Goal: Task Accomplishment & Management: Manage account settings

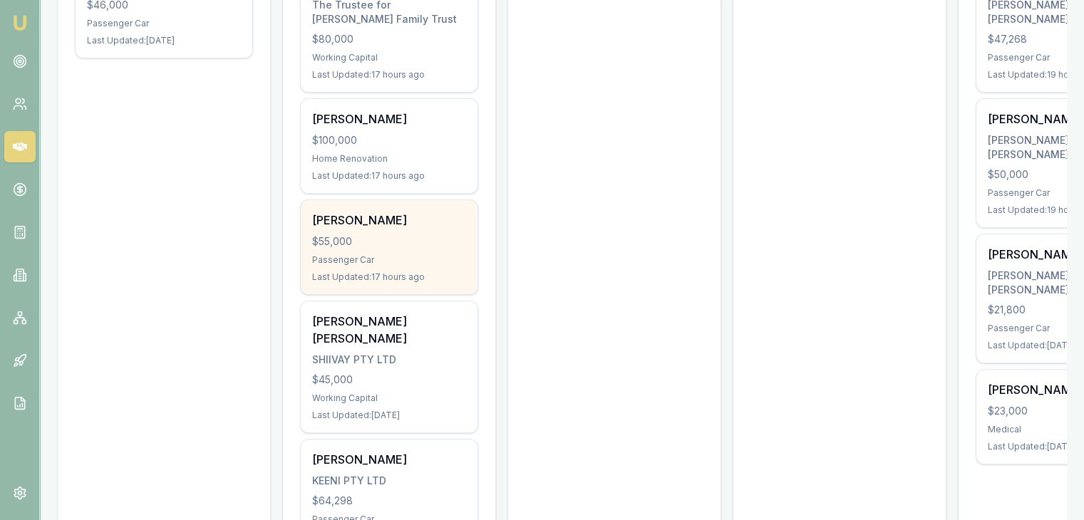
scroll to position [428, 0]
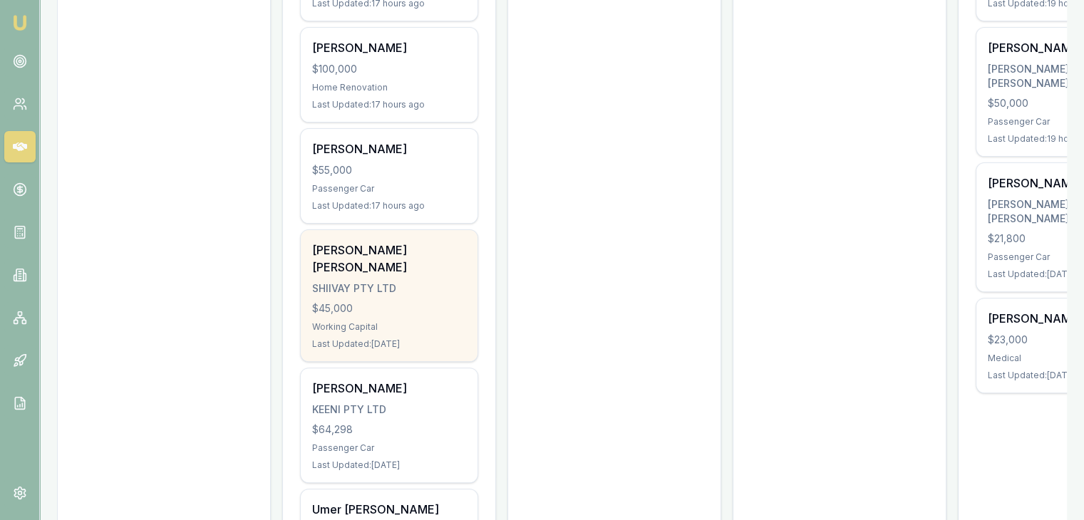
click at [391, 302] on div "$45,000" at bounding box center [389, 309] width 154 height 14
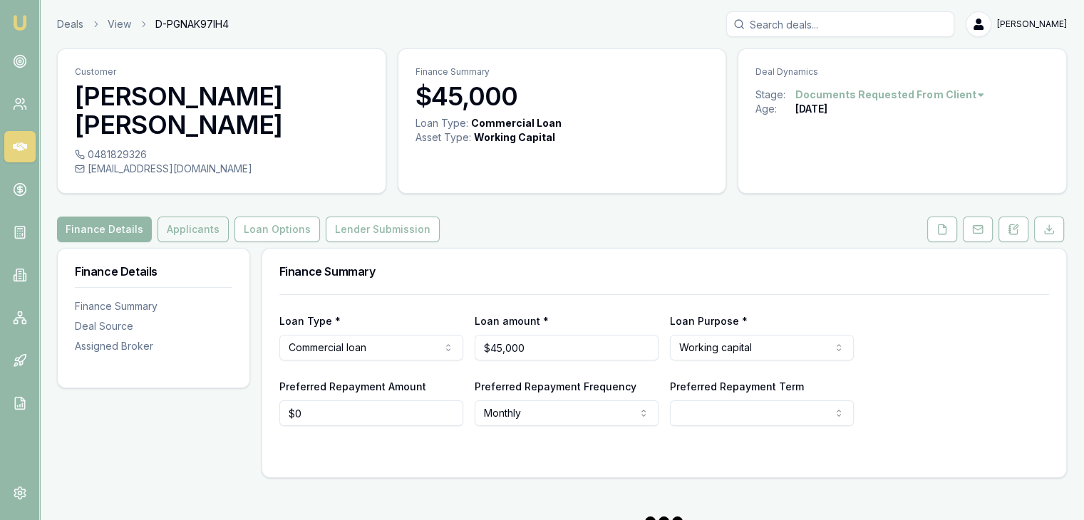
click at [187, 217] on button "Applicants" at bounding box center [193, 230] width 71 height 26
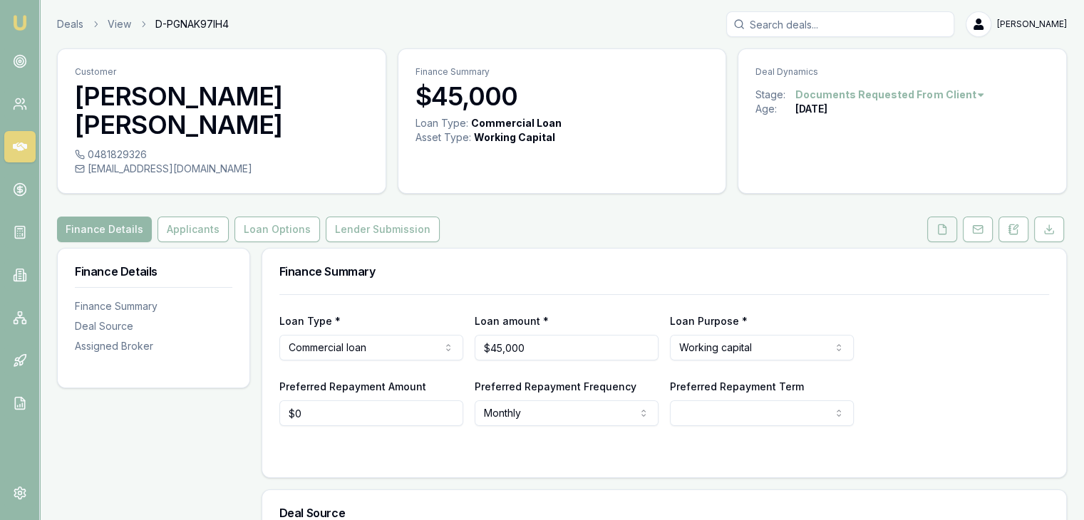
click at [941, 224] on icon at bounding box center [942, 229] width 11 height 11
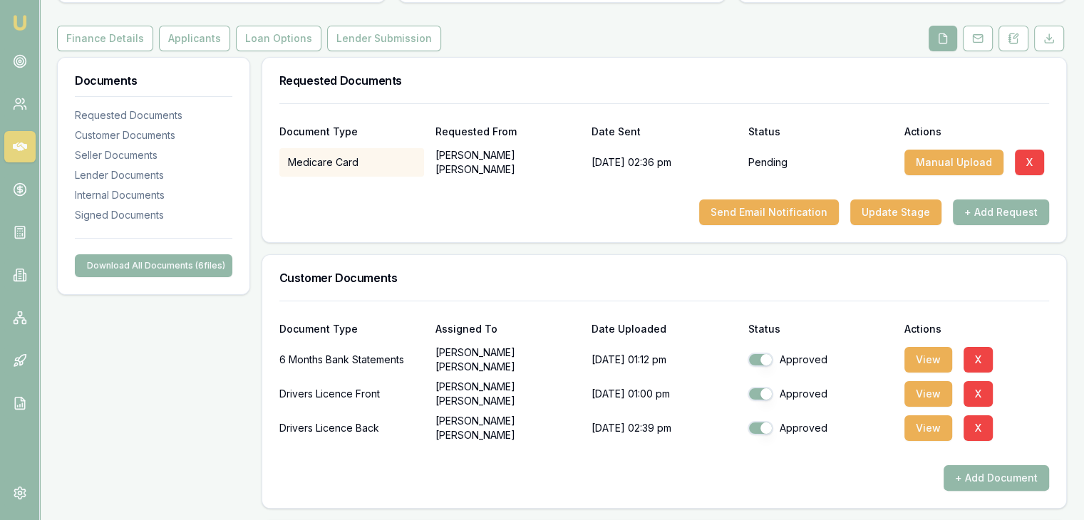
scroll to position [214, 0]
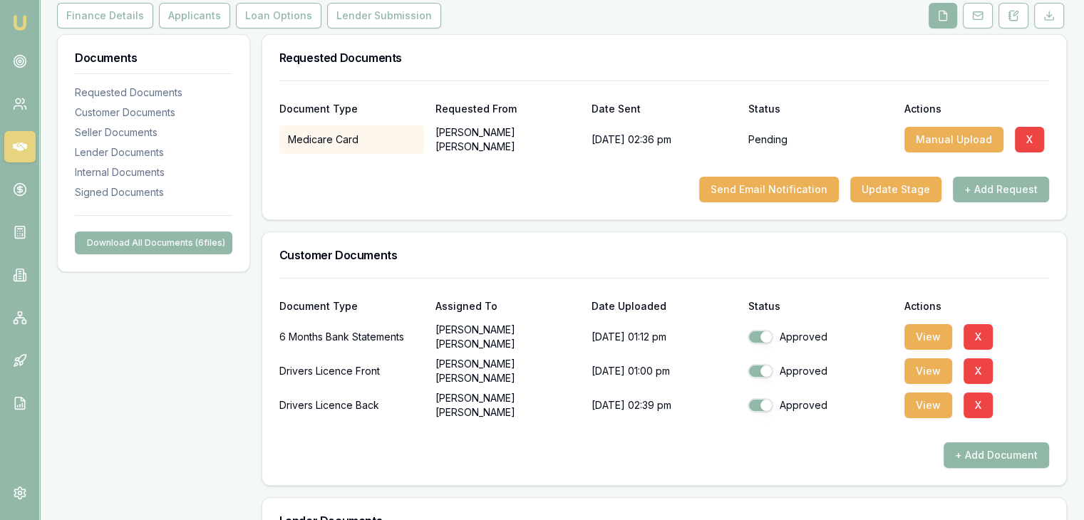
click at [977, 443] on button "+ Add Document" at bounding box center [997, 456] width 106 height 26
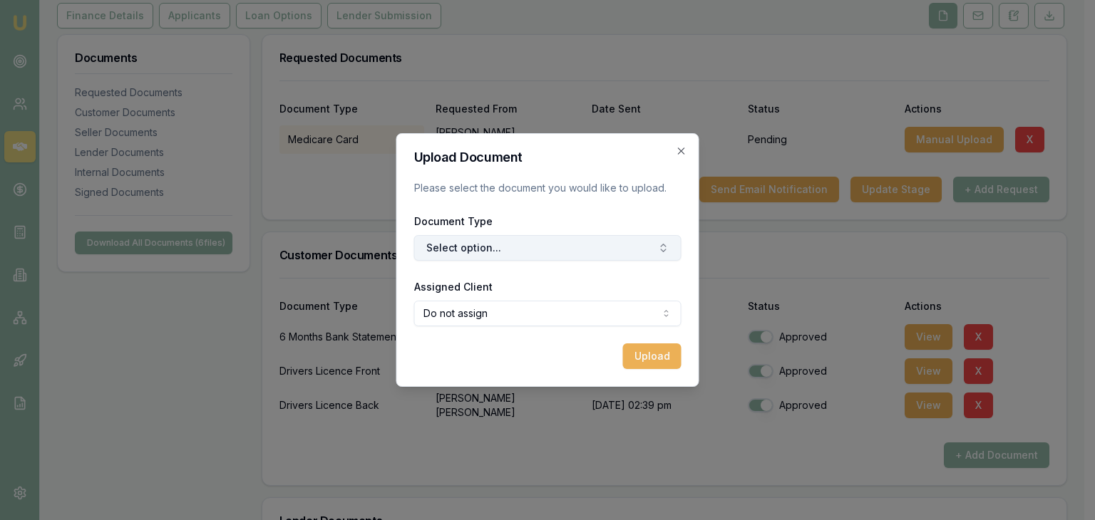
click at [565, 252] on button "Select option..." at bounding box center [547, 248] width 267 height 26
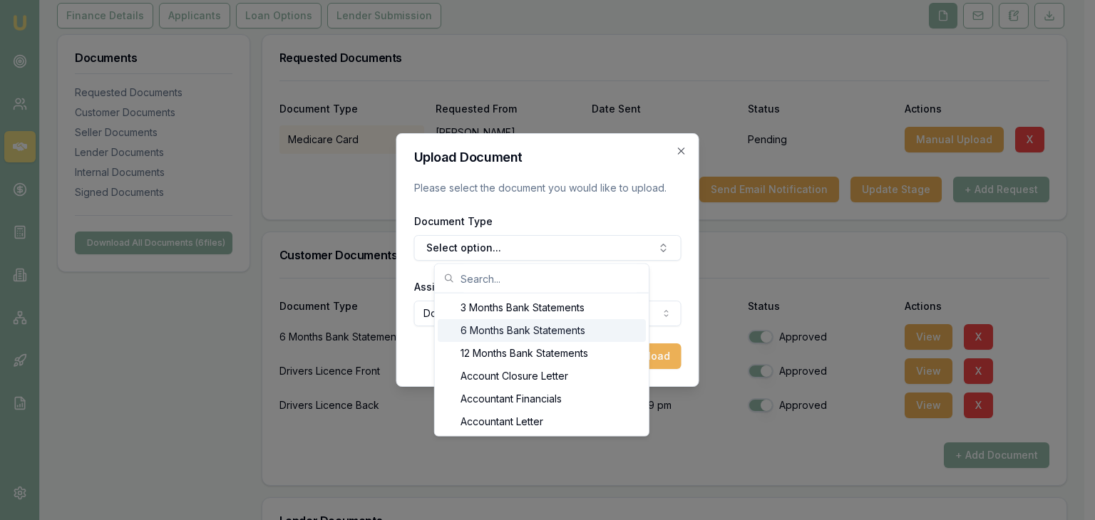
click at [565, 334] on div "6 Months Bank Statements" at bounding box center [542, 330] width 208 height 23
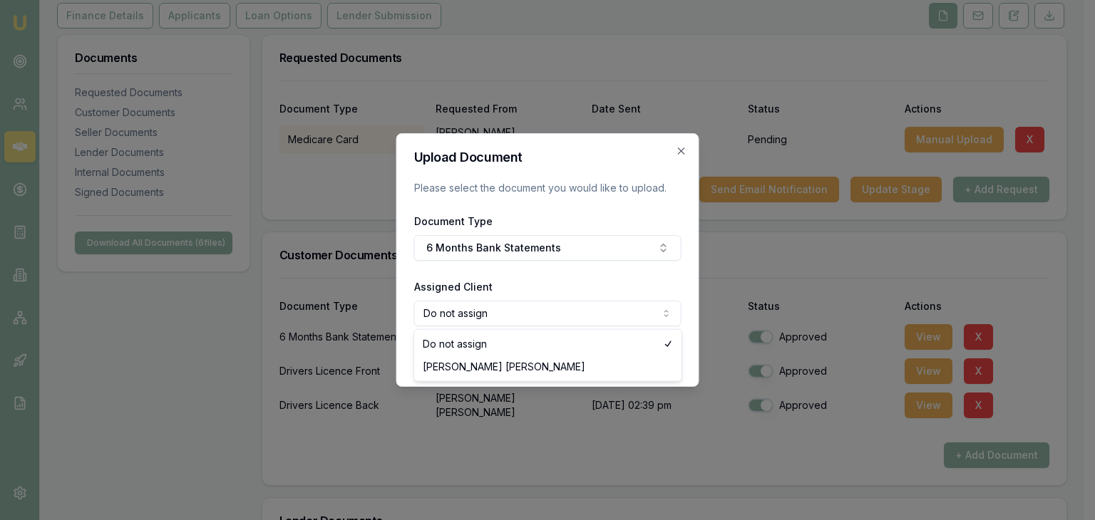
click at [601, 307] on body "Emu Broker Deals View D-PGNAK97IH4 Pinkesh Patel Toggle Menu Customer Manshu Ma…" at bounding box center [542, 46] width 1084 height 520
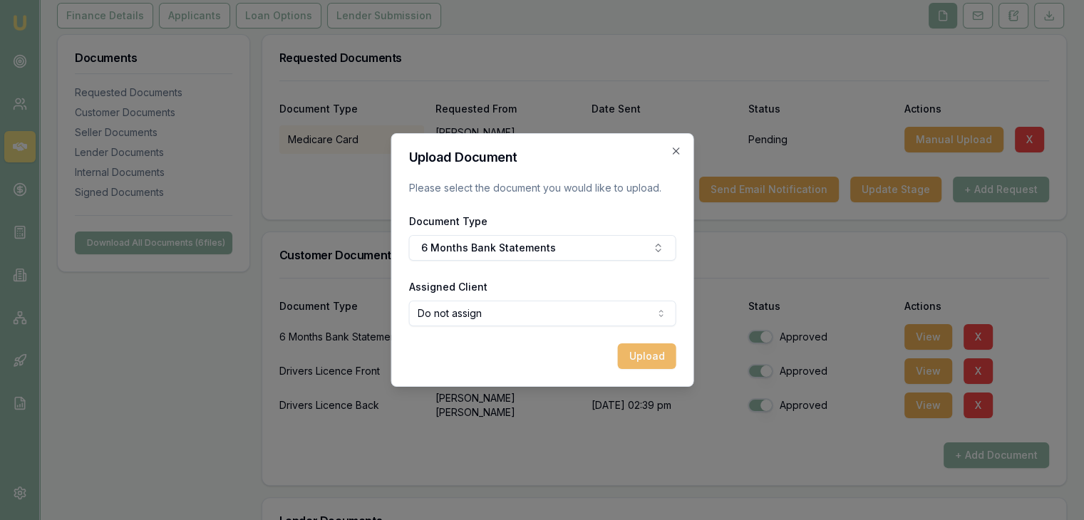
click at [635, 354] on button "Upload" at bounding box center [646, 357] width 58 height 26
click at [678, 153] on icon "button" at bounding box center [675, 151] width 6 height 6
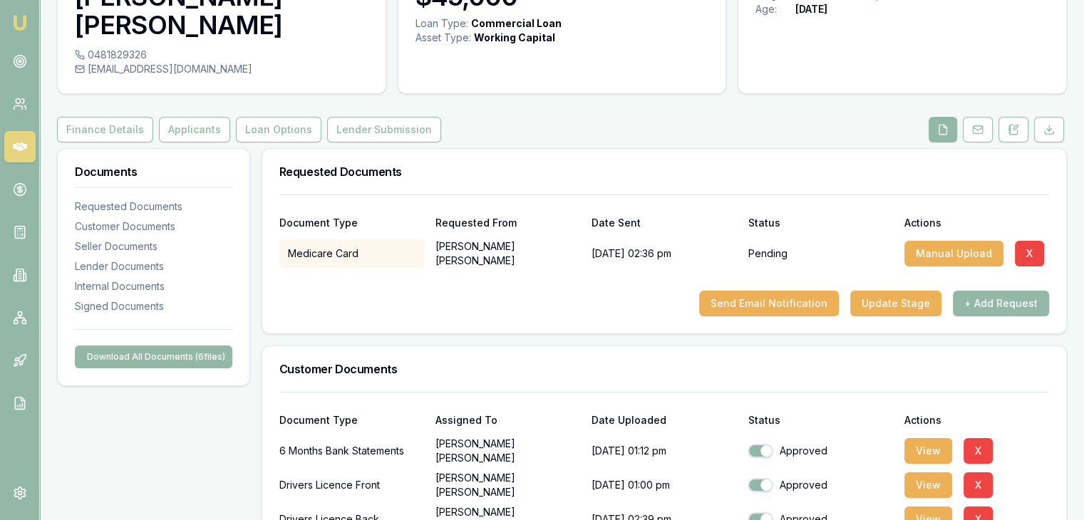
scroll to position [71, 0]
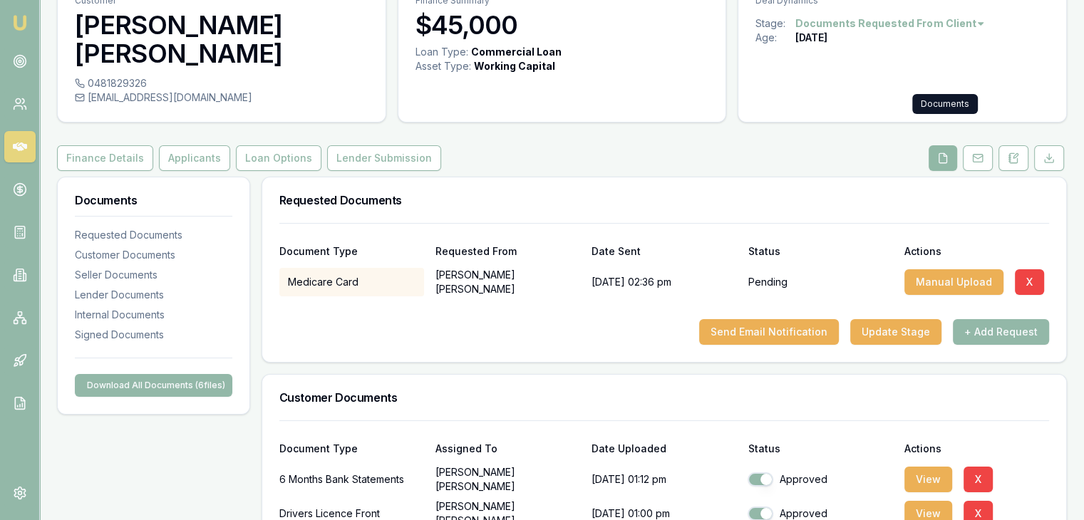
click at [952, 145] on button at bounding box center [943, 158] width 29 height 26
click at [961, 319] on button "+ Add Request" at bounding box center [1001, 332] width 96 height 26
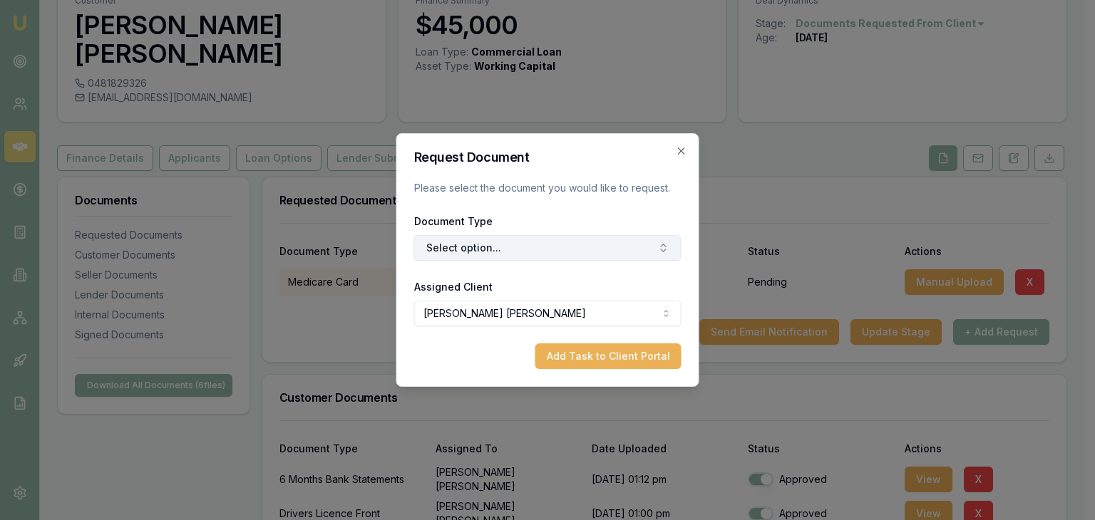
click at [518, 247] on button "Select option..." at bounding box center [547, 248] width 267 height 26
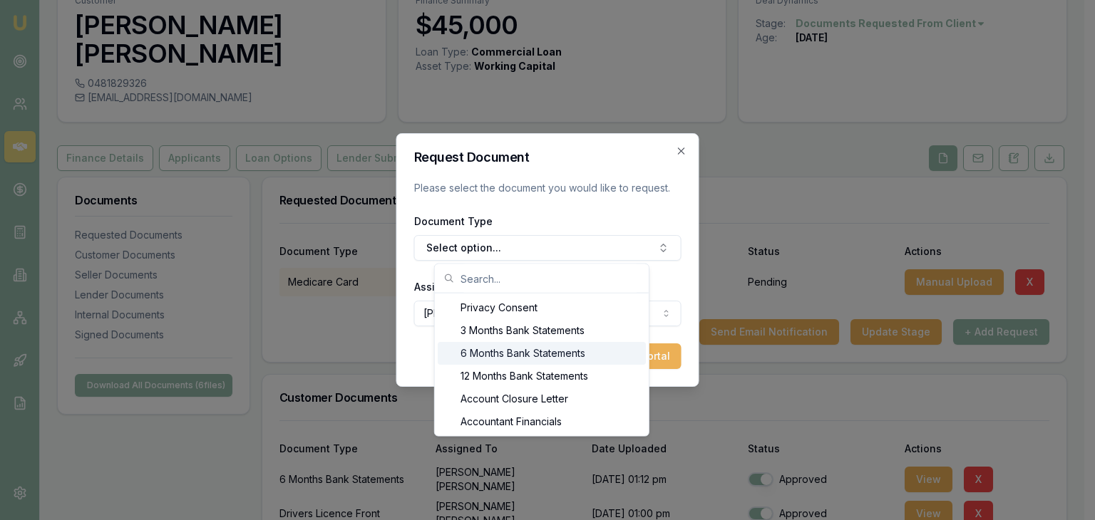
click at [482, 357] on div "6 Months Bank Statements" at bounding box center [542, 353] width 208 height 23
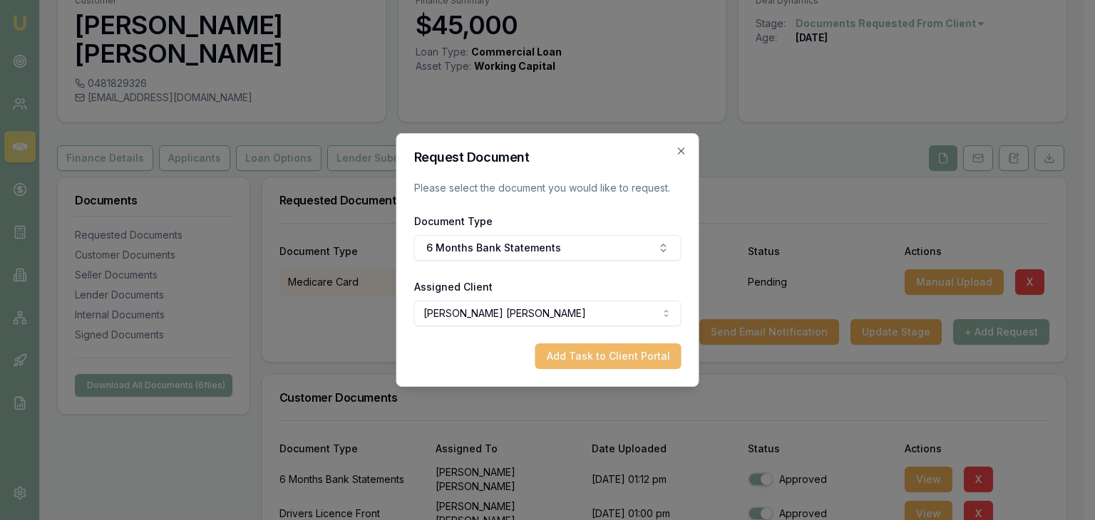
click at [590, 353] on button "Add Task to Client Portal" at bounding box center [608, 357] width 146 height 26
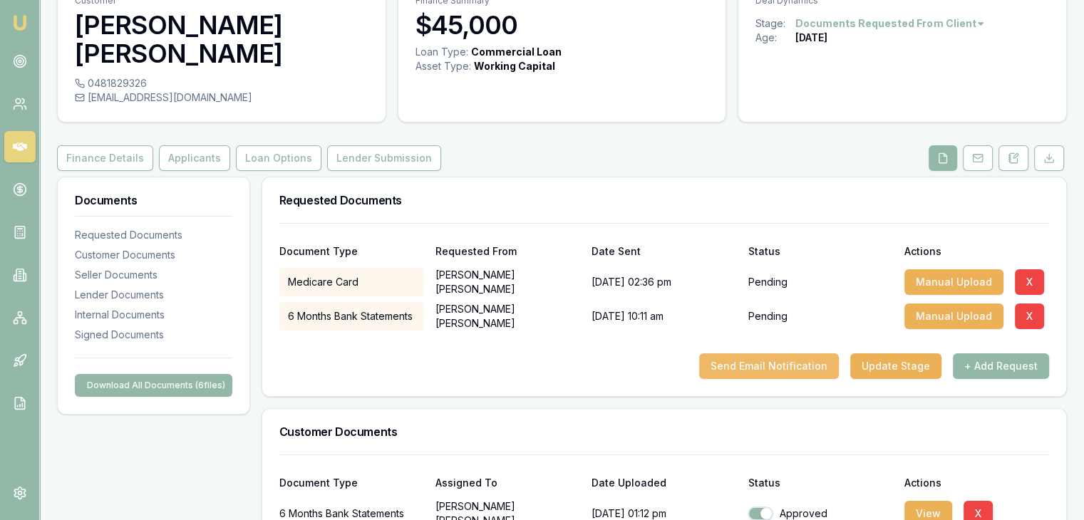
click at [765, 354] on button "Send Email Notification" at bounding box center [769, 367] width 140 height 26
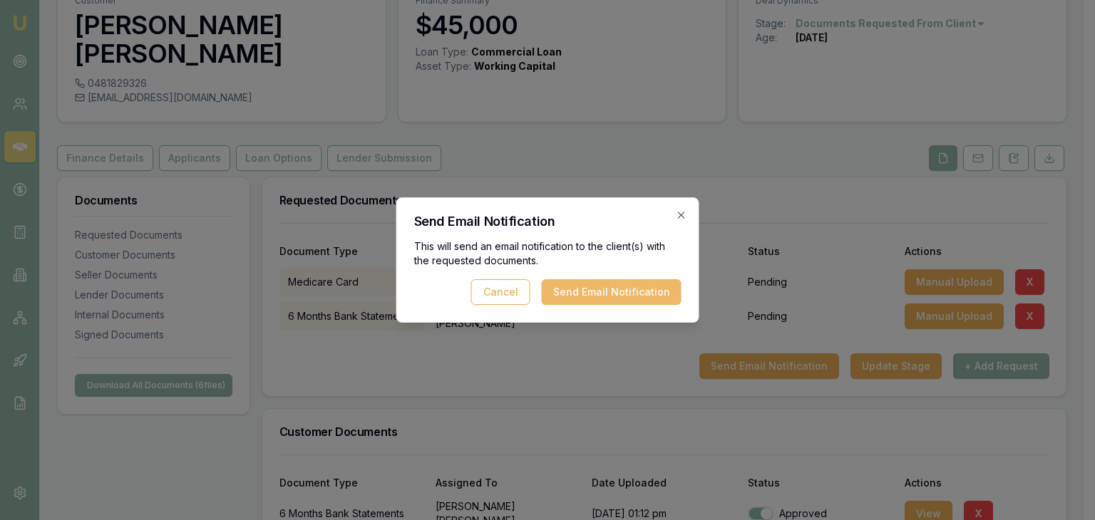
click at [592, 289] on button "Send Email Notification" at bounding box center [612, 292] width 140 height 26
